Goal: Navigation & Orientation: Find specific page/section

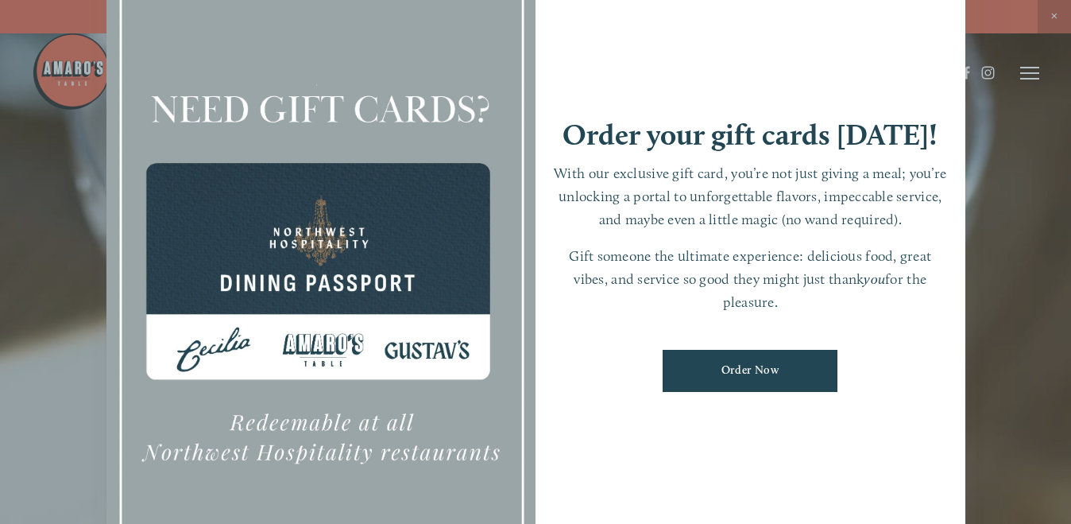
click at [991, 284] on div at bounding box center [535, 262] width 1071 height 524
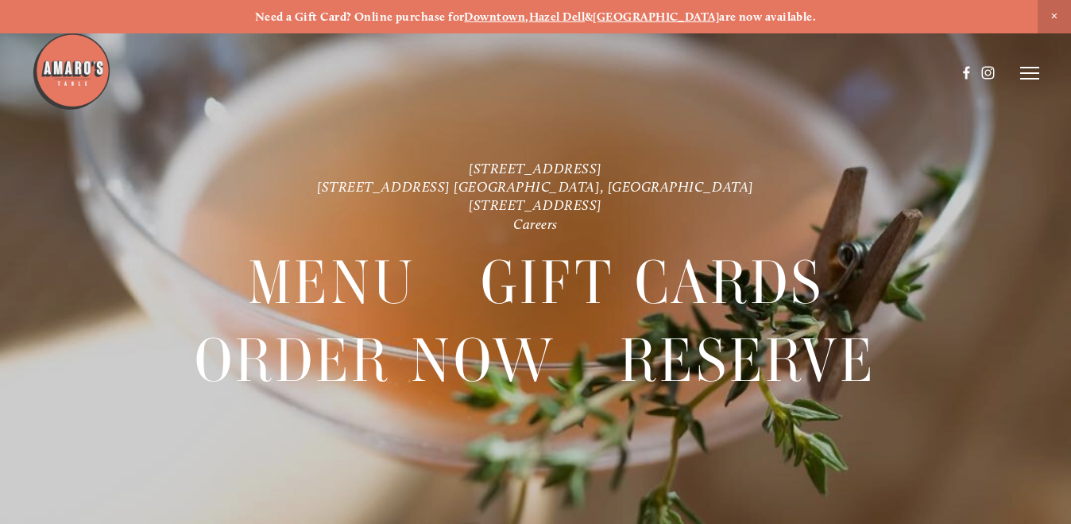
click at [1033, 68] on line at bounding box center [1029, 68] width 19 height 0
click at [802, 69] on span "Order Now" at bounding box center [803, 73] width 56 height 14
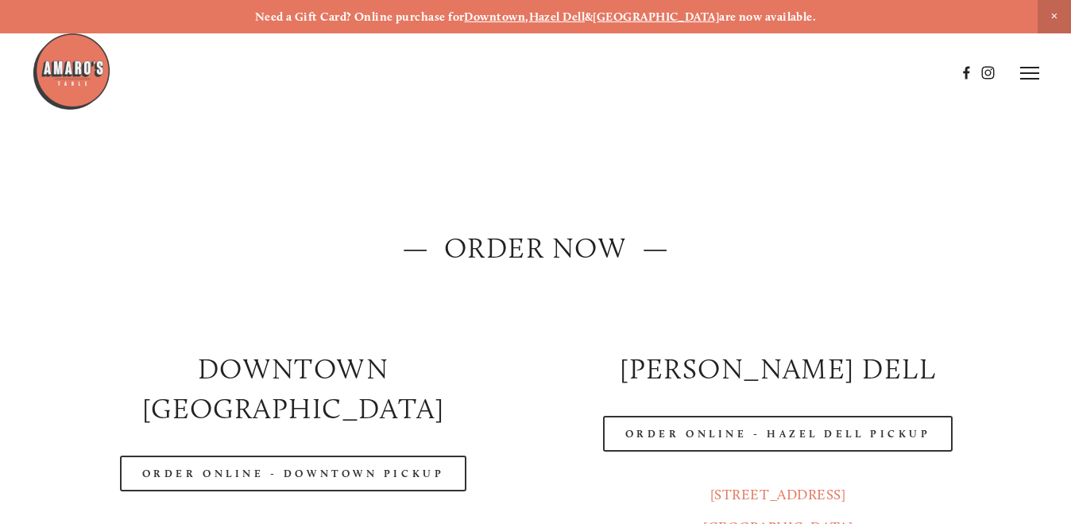
click at [1033, 68] on line at bounding box center [1029, 68] width 19 height 0
click at [1027, 82] on header "Menu Order Now Visit Gallery 0" at bounding box center [535, 73] width 1071 height 146
click at [744, 72] on span "Menu" at bounding box center [751, 73] width 29 height 14
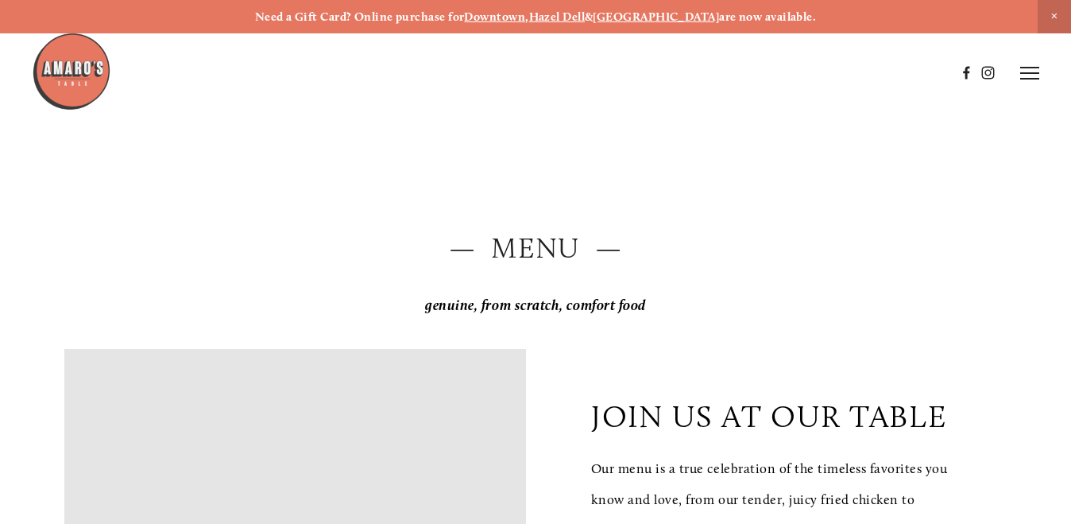
scroll to position [4, 0]
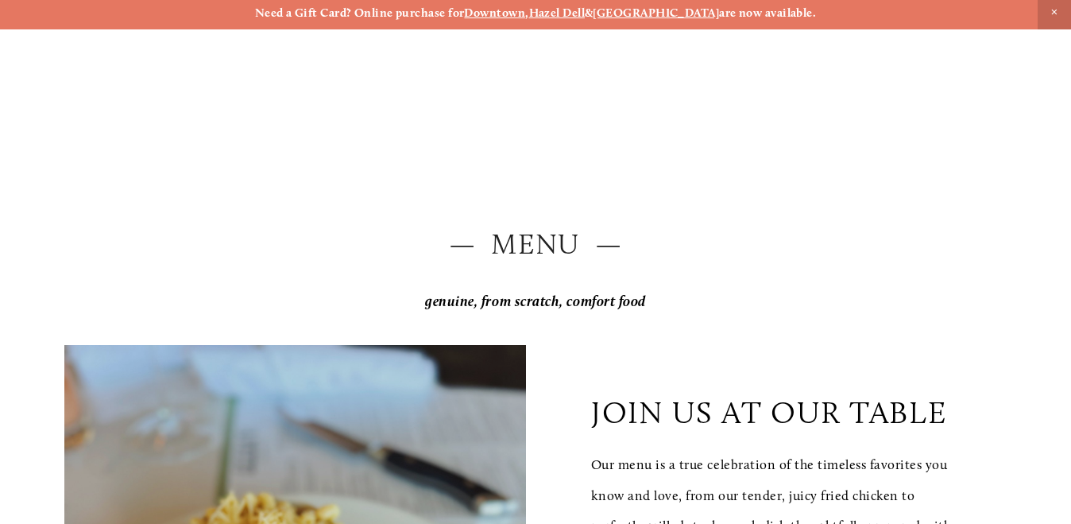
click at [517, 10] on strong "Downtown" at bounding box center [494, 13] width 61 height 14
